Goal: Information Seeking & Learning: Learn about a topic

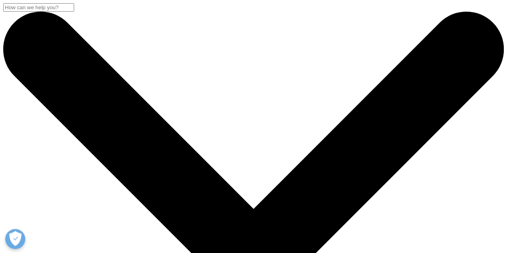
drag, startPoint x: 20, startPoint y: 107, endPoint x: 265, endPoint y: 167, distance: 252.1
drag, startPoint x: 21, startPoint y: 111, endPoint x: 311, endPoint y: 173, distance: 297.1
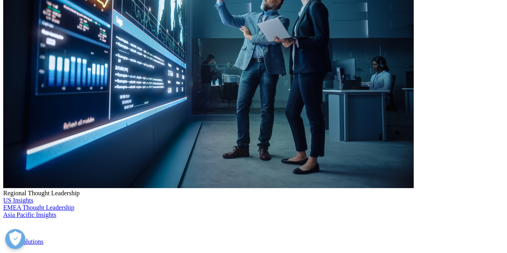
scroll to position [280, 0]
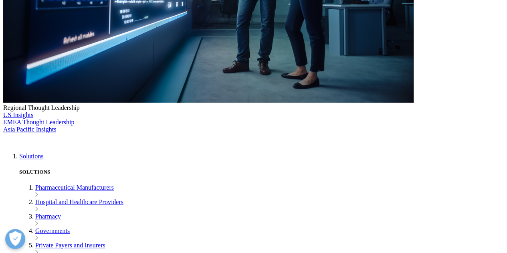
drag, startPoint x: 123, startPoint y: 80, endPoint x: 200, endPoint y: 152, distance: 106.3
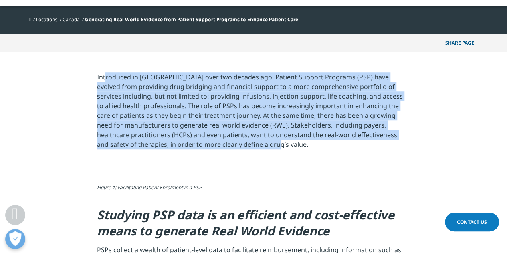
click at [200, 152] on p "Introduced in [GEOGRAPHIC_DATA] over two decades ago, Patient Support Programs …" at bounding box center [253, 113] width 313 height 83
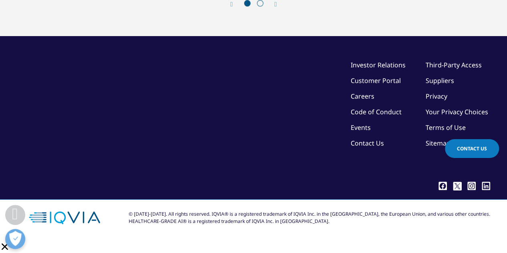
scroll to position [1963, 0]
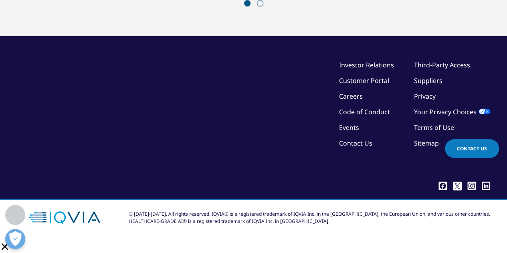
click at [275, 7] on icon "Next slide" at bounding box center [275, 4] width 2 height 6
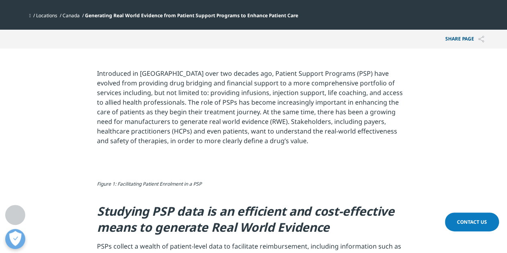
scroll to position [240, 0]
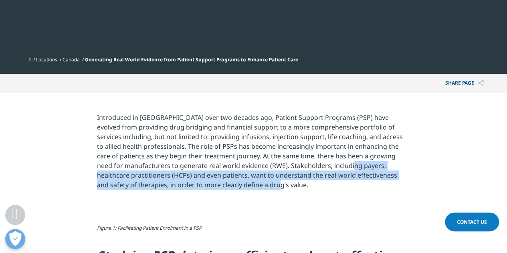
drag, startPoint x: 309, startPoint y: 162, endPoint x: 215, endPoint y: 193, distance: 98.2
click at [215, 193] on p "Introduced in [GEOGRAPHIC_DATA] over two decades ago, Patient Support Programs …" at bounding box center [253, 154] width 313 height 83
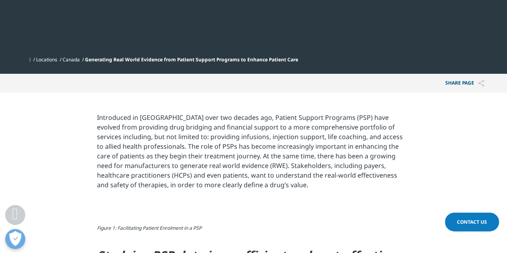
click at [190, 165] on p "Introduced in [GEOGRAPHIC_DATA] over two decades ago, Patient Support Programs …" at bounding box center [253, 154] width 313 height 83
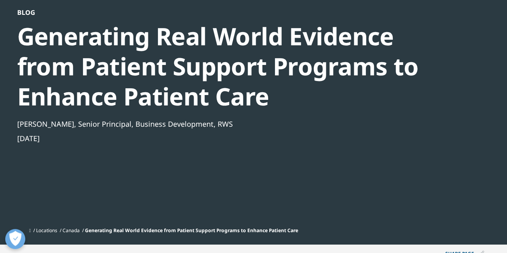
scroll to position [0, 0]
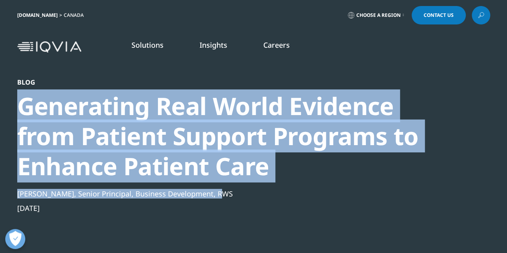
drag, startPoint x: 25, startPoint y: 108, endPoint x: 236, endPoint y: 194, distance: 227.6
click at [236, 194] on div "Blog Generating Real World Evidence from Patient Support Programs to Enhance Pa…" at bounding box center [231, 185] width 429 height 215
click at [205, 160] on div "Generating Real World Evidence from Patient Support Programs to Enhance Patient…" at bounding box center [231, 136] width 429 height 90
click at [258, 160] on div "Generating Real World Evidence from Patient Support Programs to Enhance Patient…" at bounding box center [231, 136] width 429 height 90
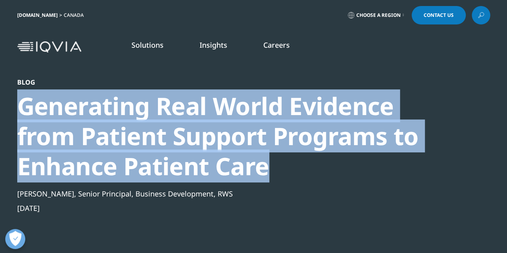
drag, startPoint x: 272, startPoint y: 170, endPoint x: 19, endPoint y: 101, distance: 262.8
click at [19, 101] on div "Generating Real World Evidence from Patient Support Programs to Enhance Patient…" at bounding box center [231, 136] width 429 height 90
click at [295, 177] on div "Generating Real World Evidence from Patient Support Programs to Enhance Patient…" at bounding box center [231, 136] width 429 height 90
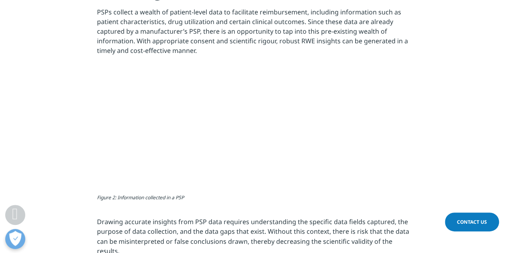
scroll to position [521, 0]
